Goal: Information Seeking & Learning: Learn about a topic

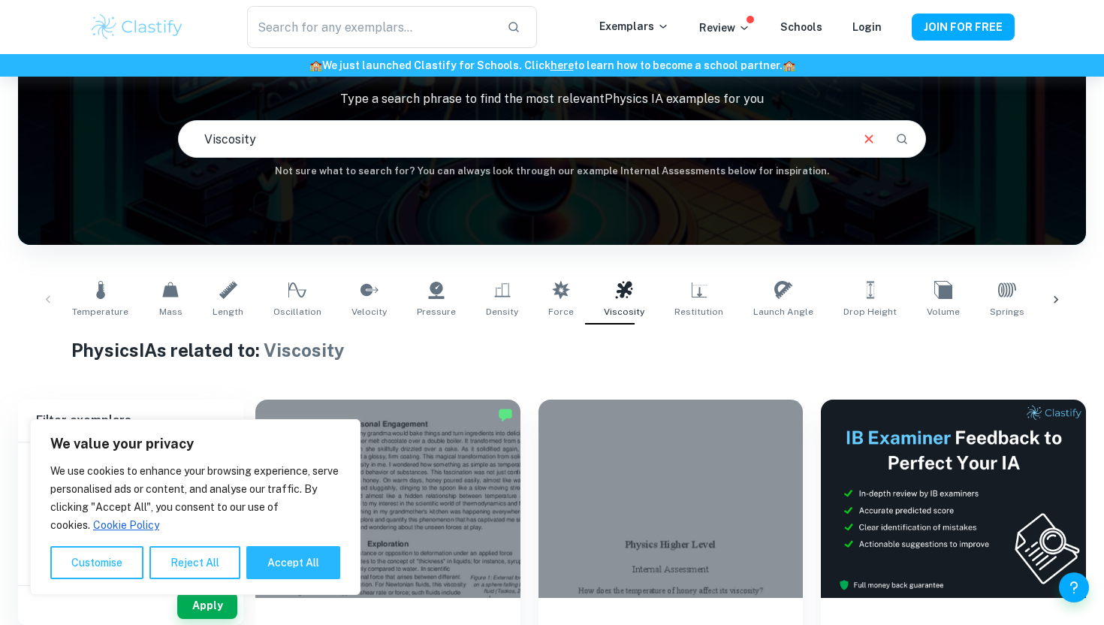
scroll to position [107, 0]
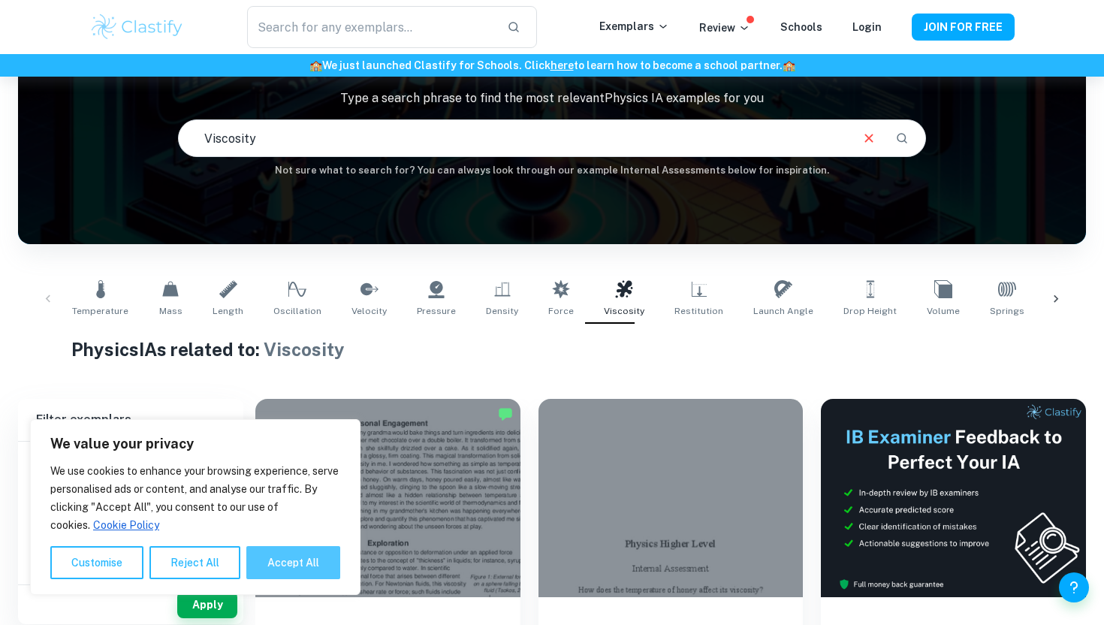
click at [294, 568] on button "Accept All" at bounding box center [293, 562] width 94 height 33
checkbox input "true"
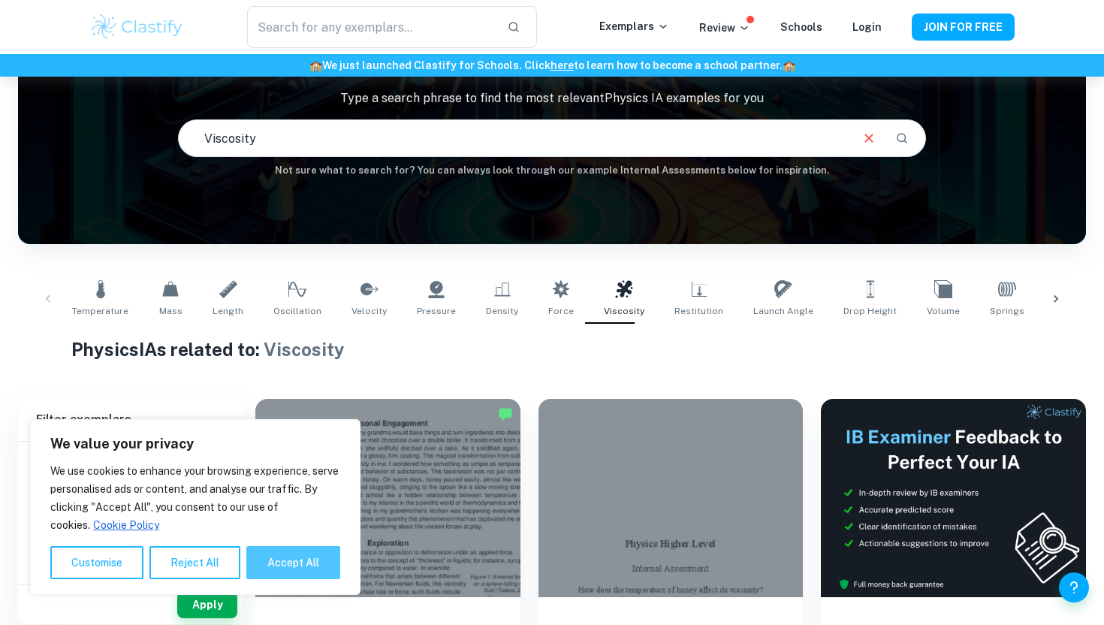
checkbox input "true"
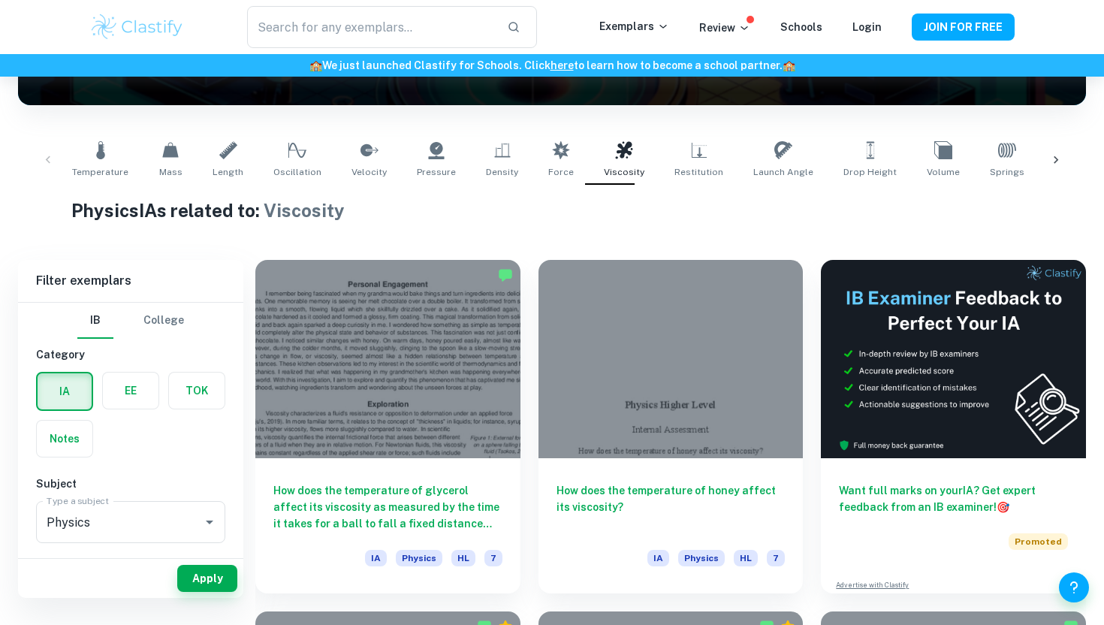
scroll to position [247, 0]
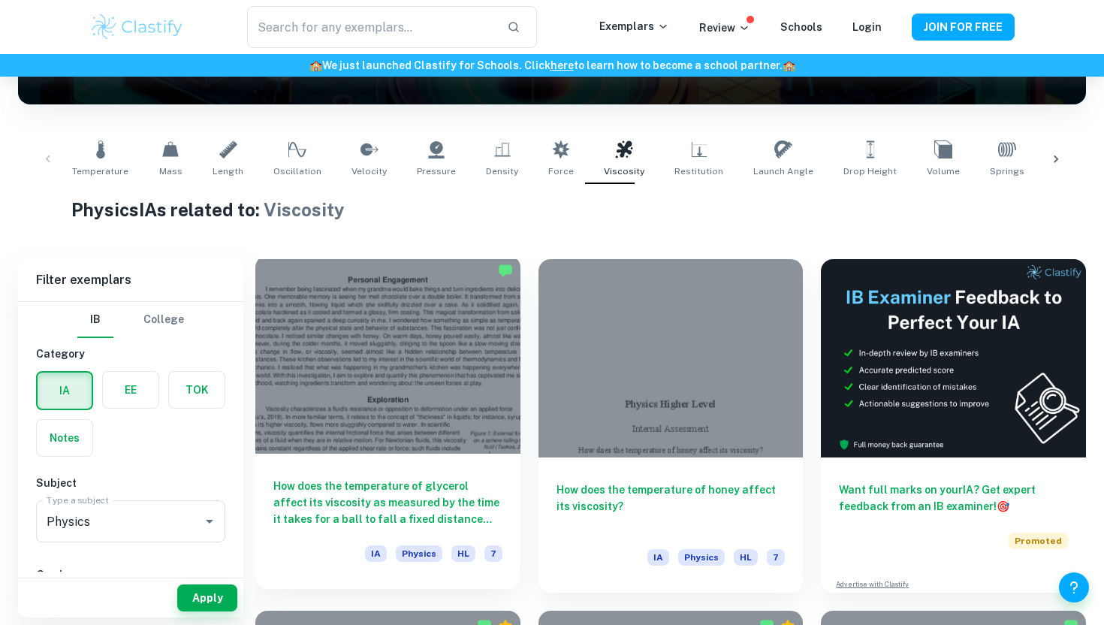
click at [393, 501] on h6 "How does the temperature of glycerol affect its viscosity as measured by the ti…" at bounding box center [387, 503] width 229 height 50
